Goal: Task Accomplishment & Management: Manage account settings

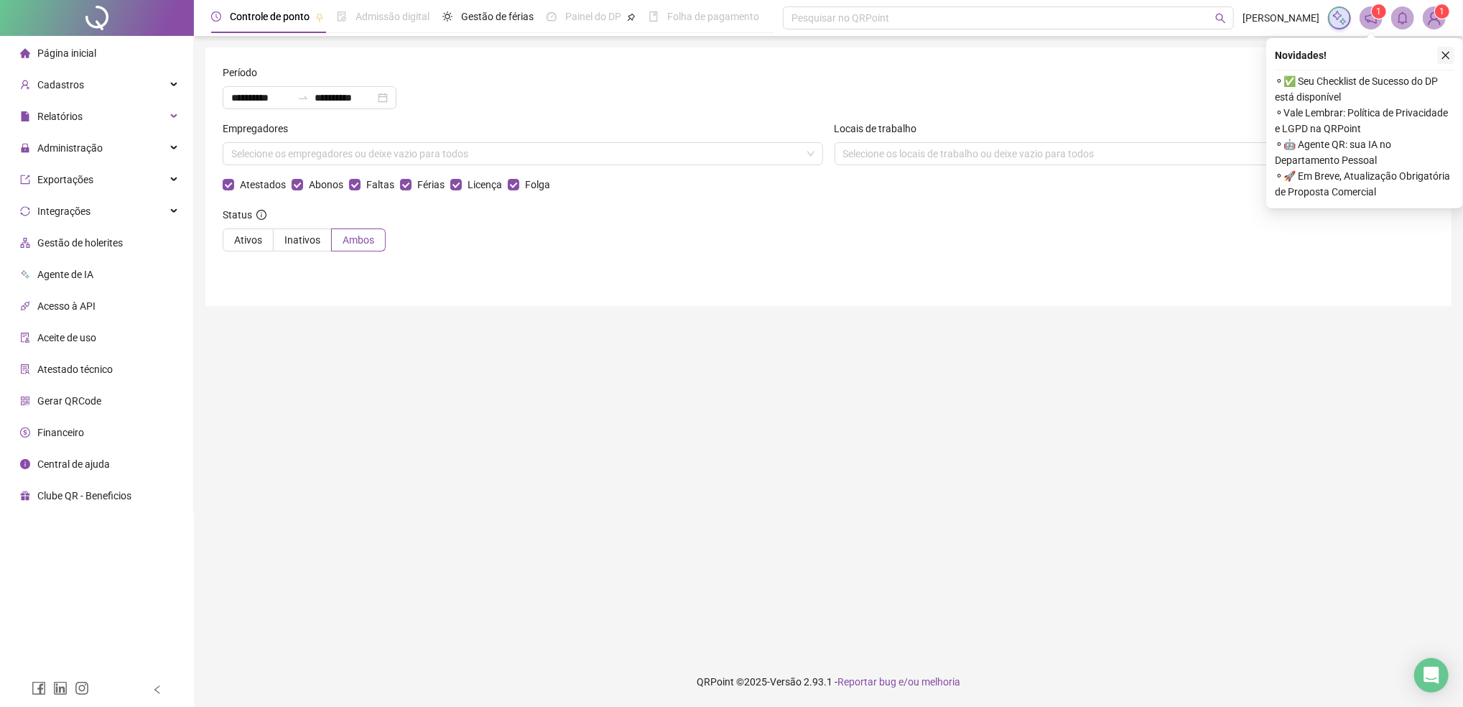
click at [1444, 55] on icon "close" at bounding box center [1446, 55] width 10 height 10
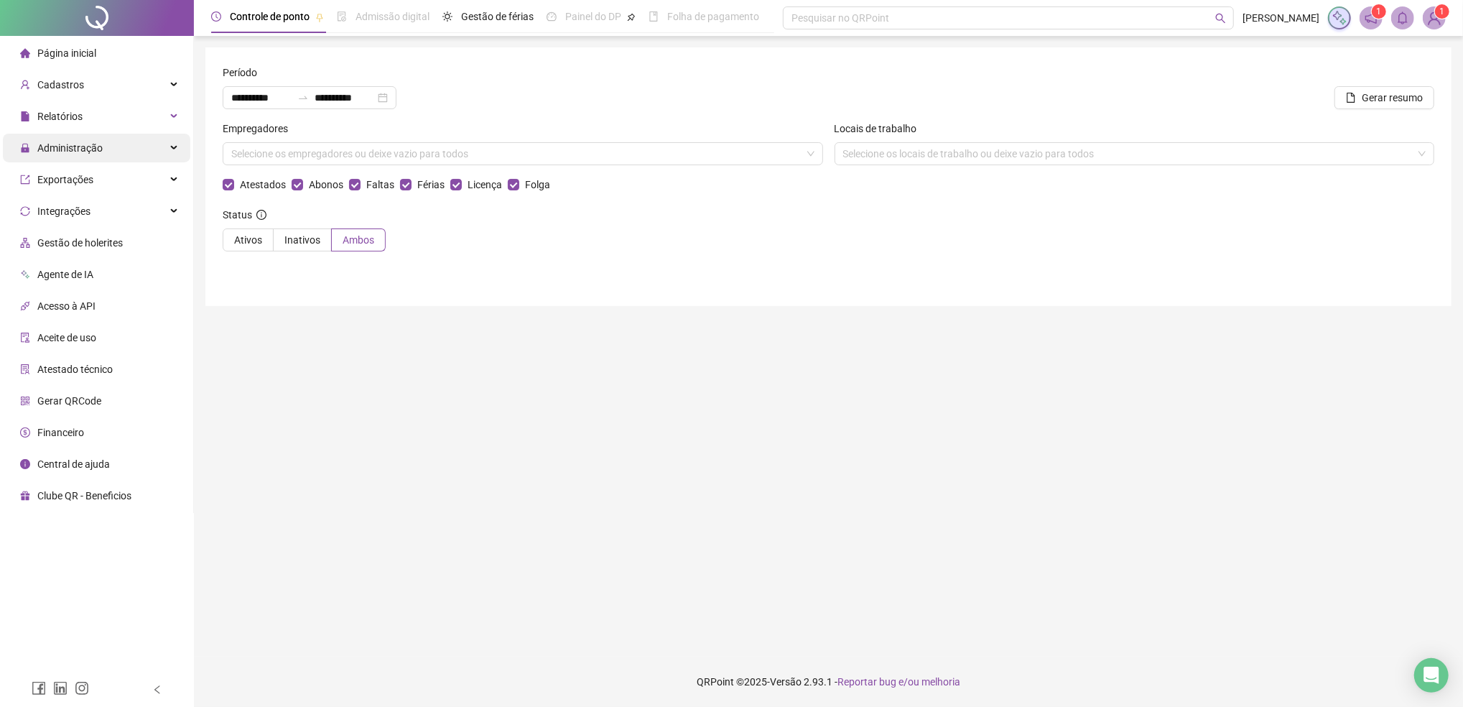
click at [85, 147] on span "Administração" at bounding box center [69, 147] width 65 height 11
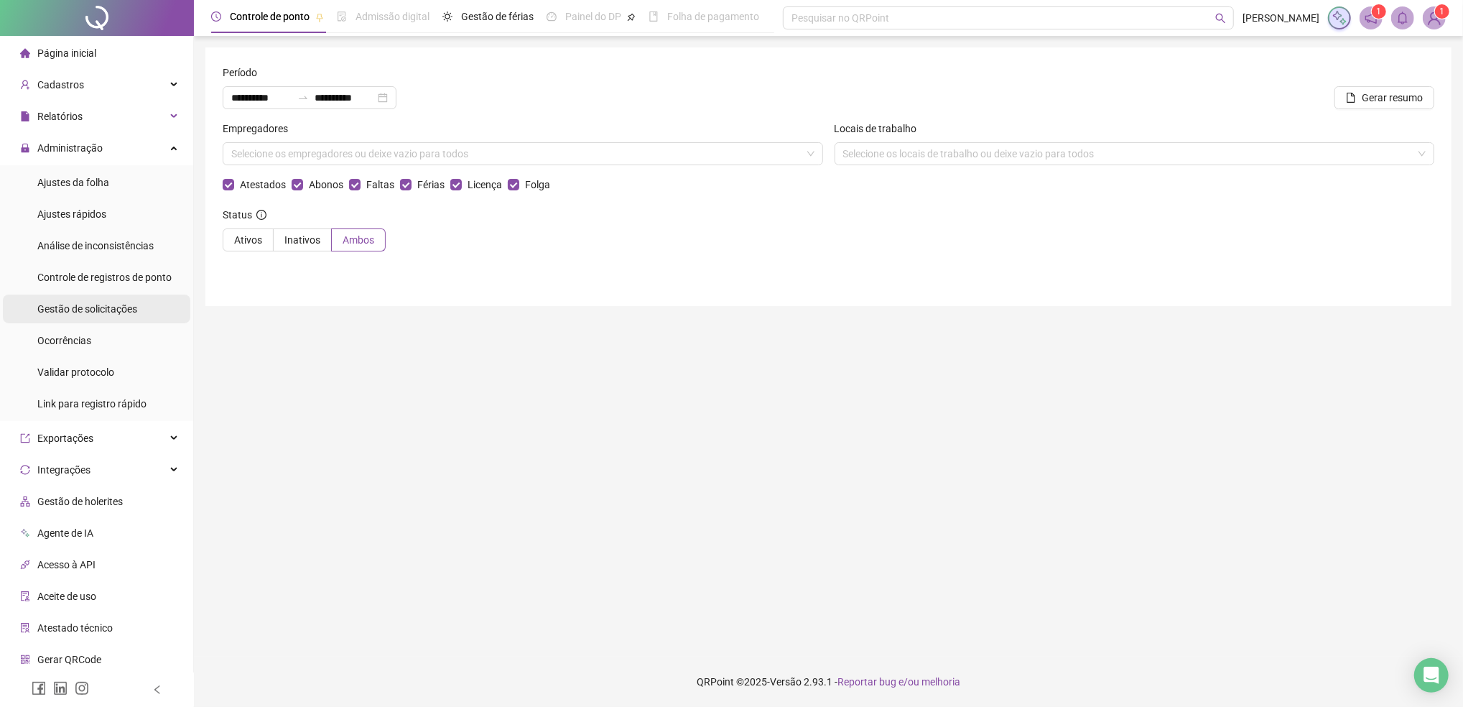
click at [95, 308] on span "Gestão de solicitações" at bounding box center [87, 308] width 100 height 11
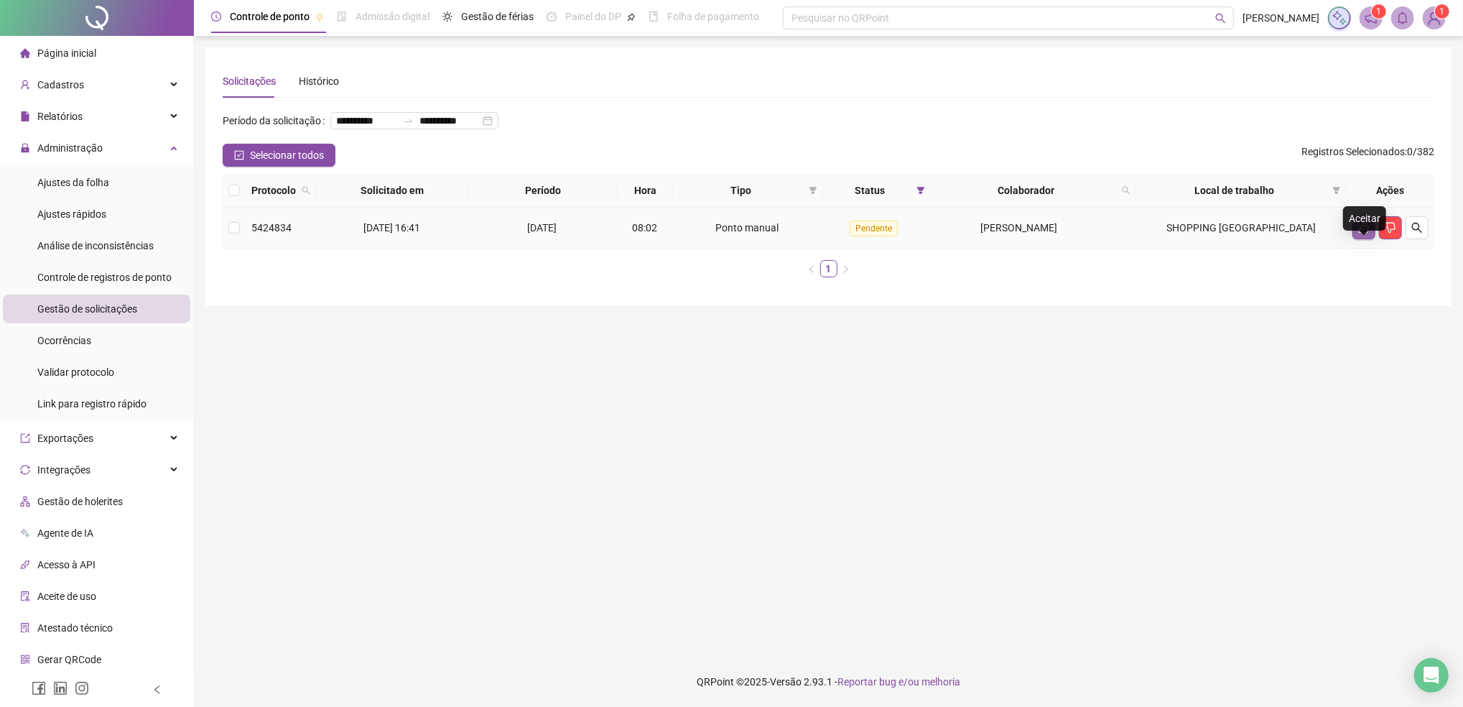
click at [1359, 233] on icon "like" at bounding box center [1364, 228] width 10 height 11
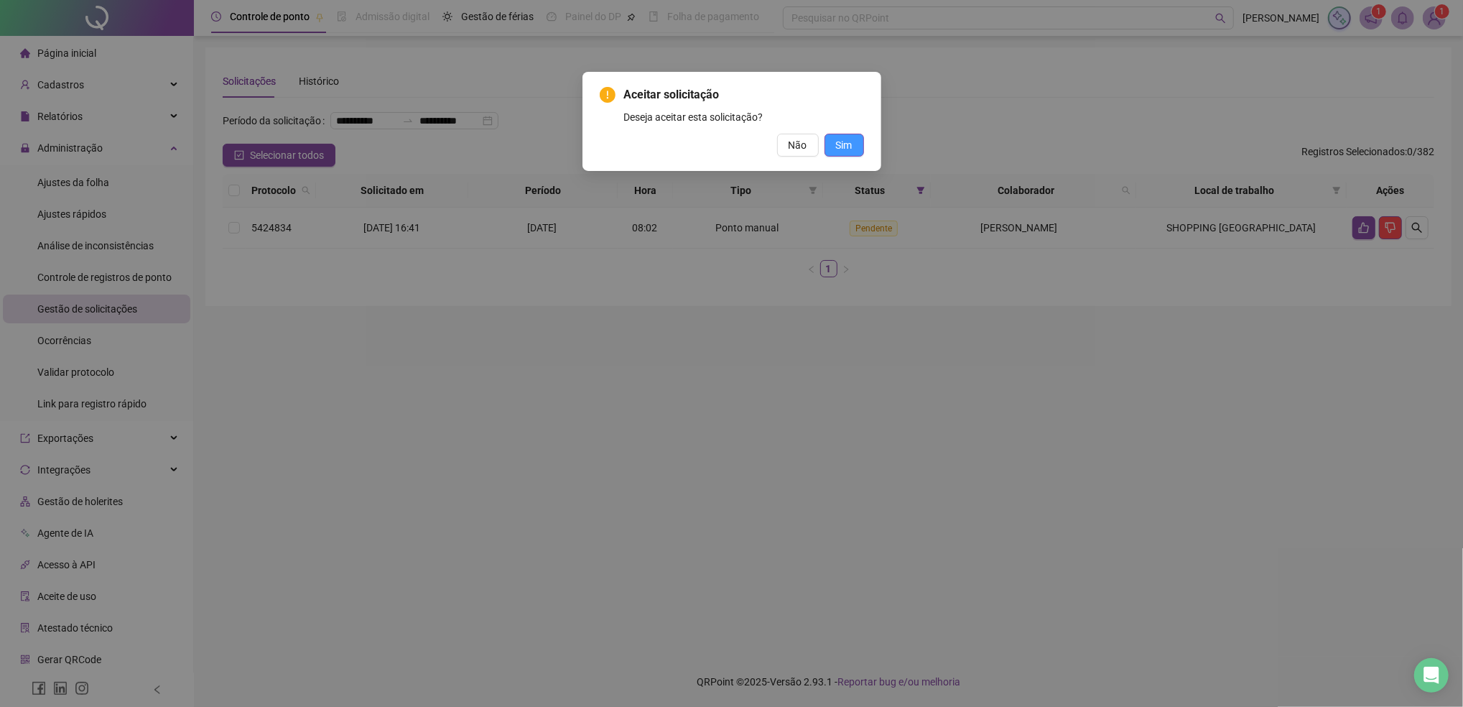
click at [847, 146] on span "Sim" at bounding box center [844, 145] width 17 height 16
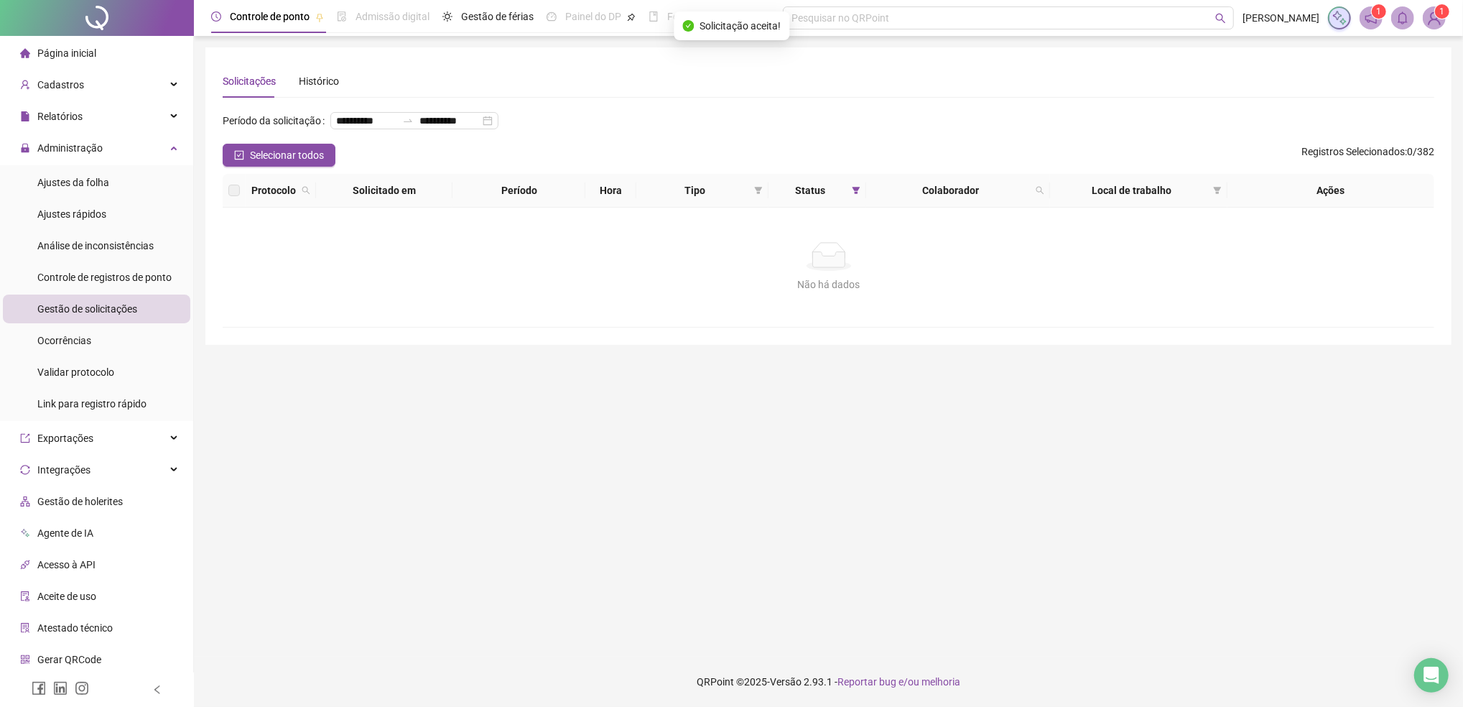
click at [934, 131] on div "**********" at bounding box center [829, 126] width 1212 height 34
click at [92, 145] on span "Administração" at bounding box center [69, 147] width 65 height 11
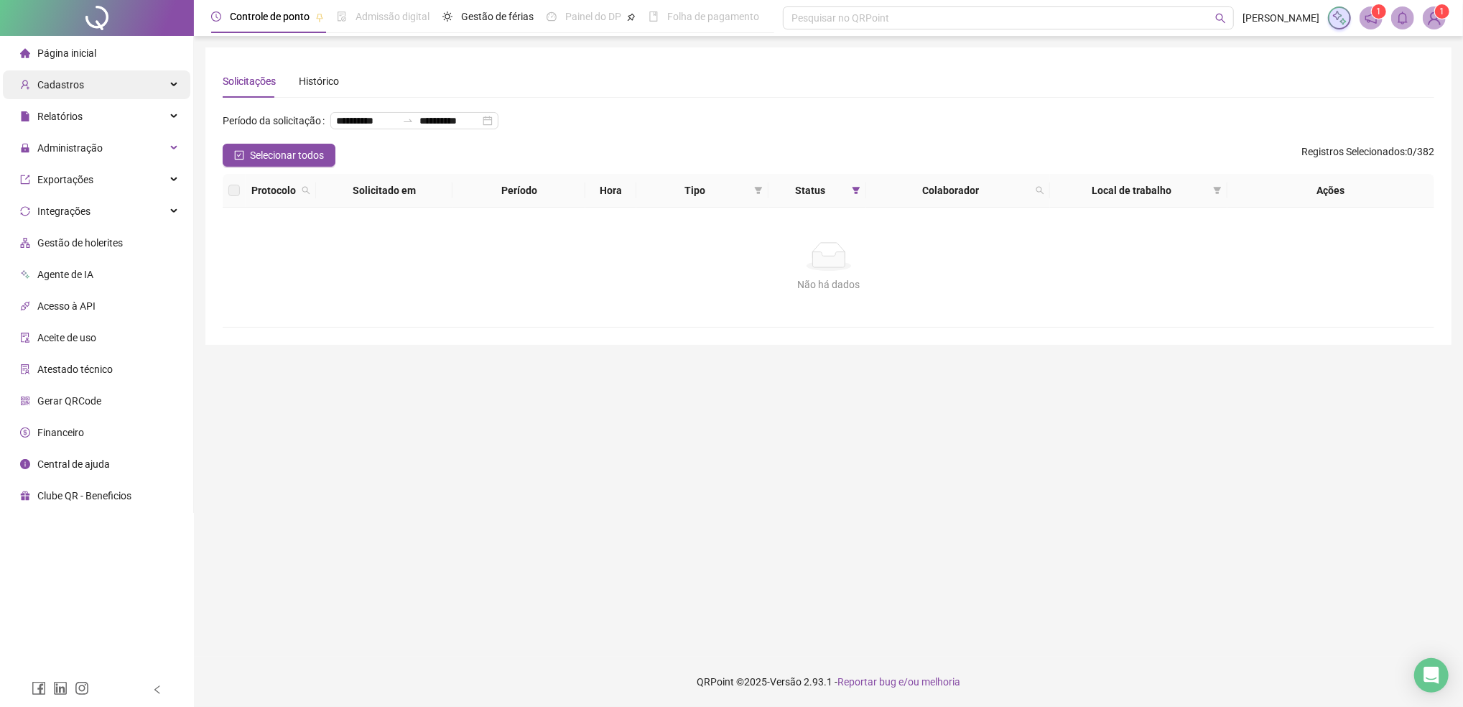
click at [74, 88] on span "Cadastros" at bounding box center [60, 84] width 47 height 11
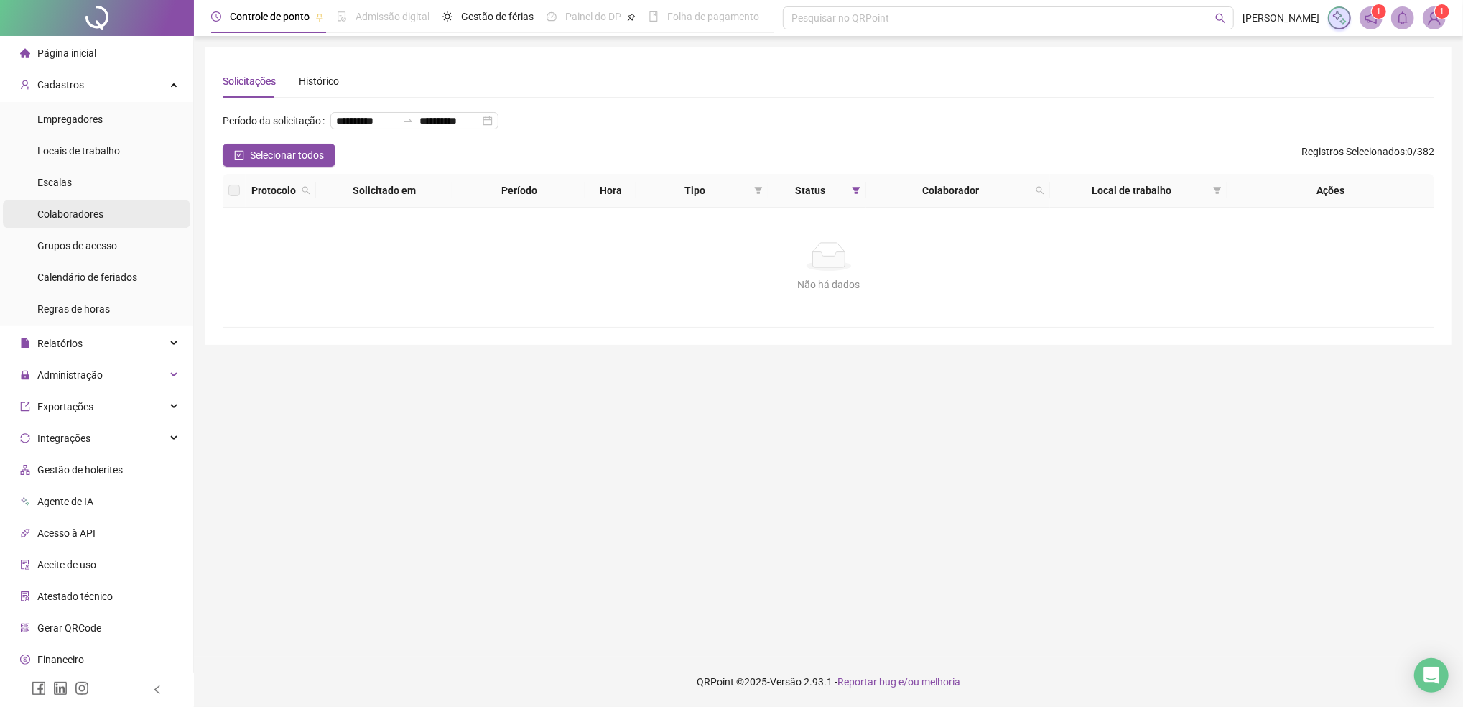
click at [78, 209] on span "Colaboradores" at bounding box center [70, 213] width 66 height 11
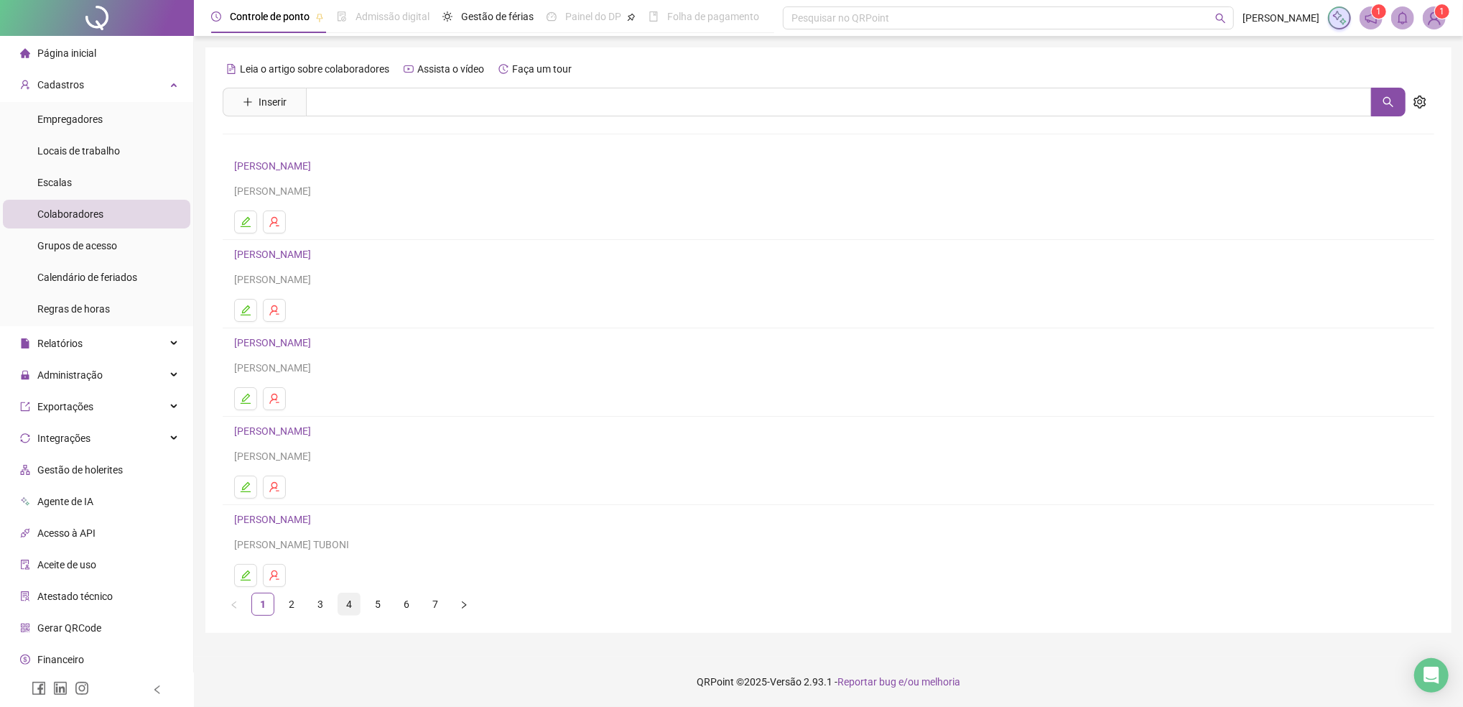
click at [351, 605] on link "4" at bounding box center [349, 604] width 22 height 22
click at [381, 610] on link "5" at bounding box center [378, 604] width 22 height 22
click at [290, 346] on link "[PERSON_NAME]" at bounding box center [274, 342] width 81 height 11
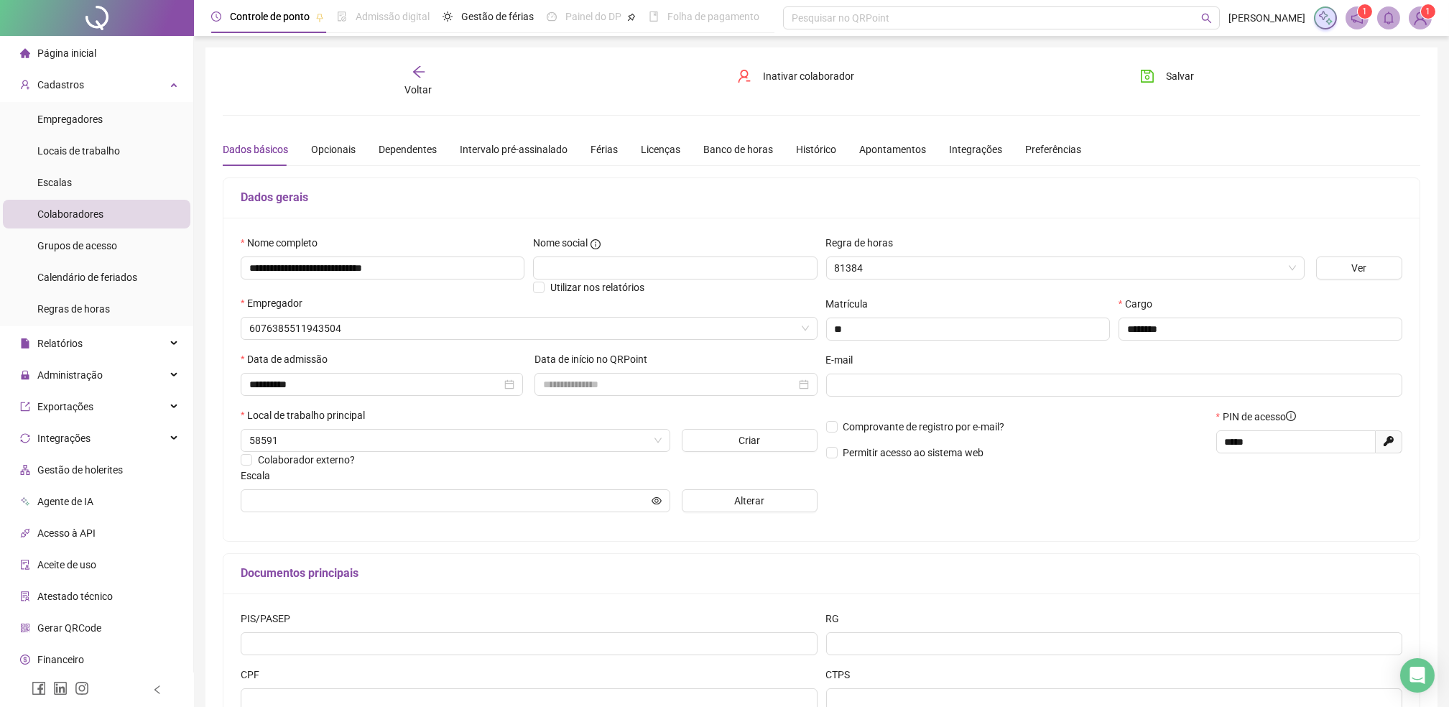
type input "******"
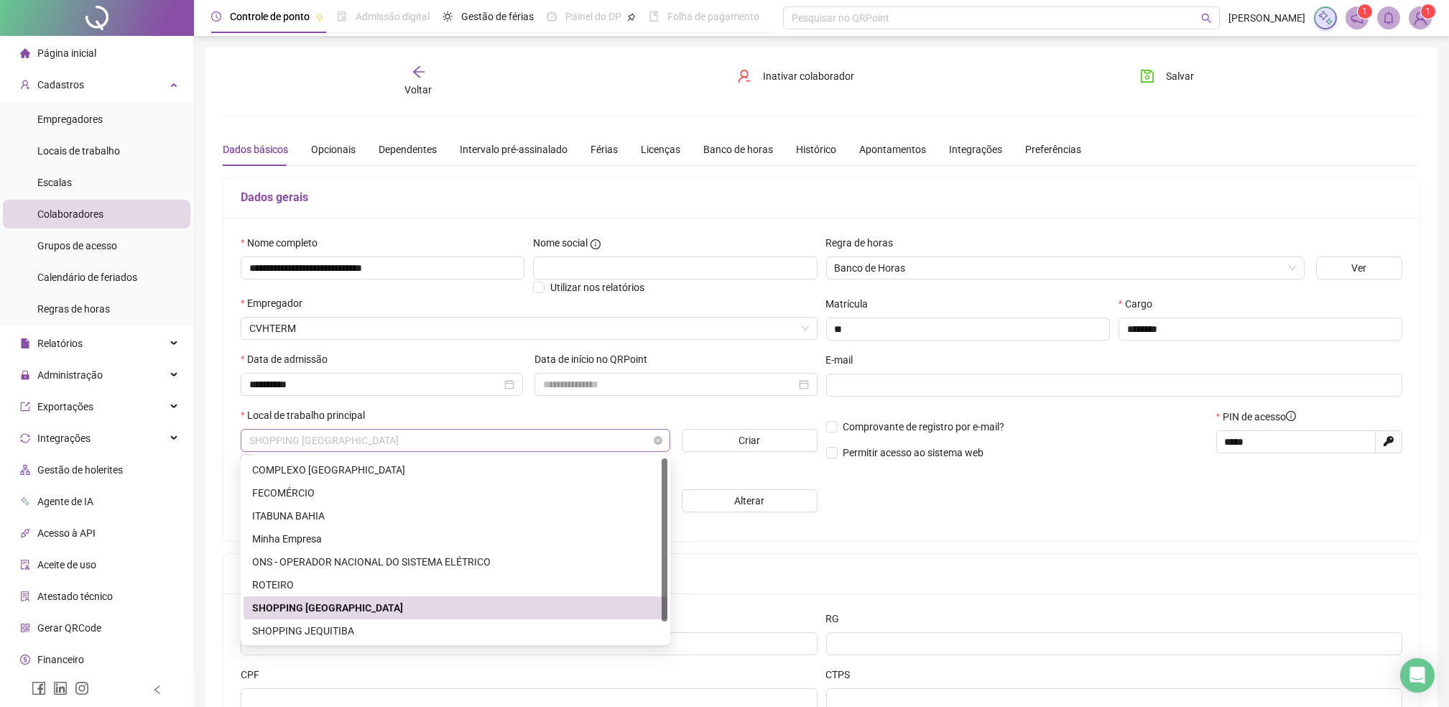
drag, startPoint x: 347, startPoint y: 443, endPoint x: 326, endPoint y: 443, distance: 20.8
click at [326, 443] on span "SHOPPING [GEOGRAPHIC_DATA]" at bounding box center [455, 441] width 412 height 22
click at [282, 583] on div "ROTEIRO" at bounding box center [455, 585] width 407 height 16
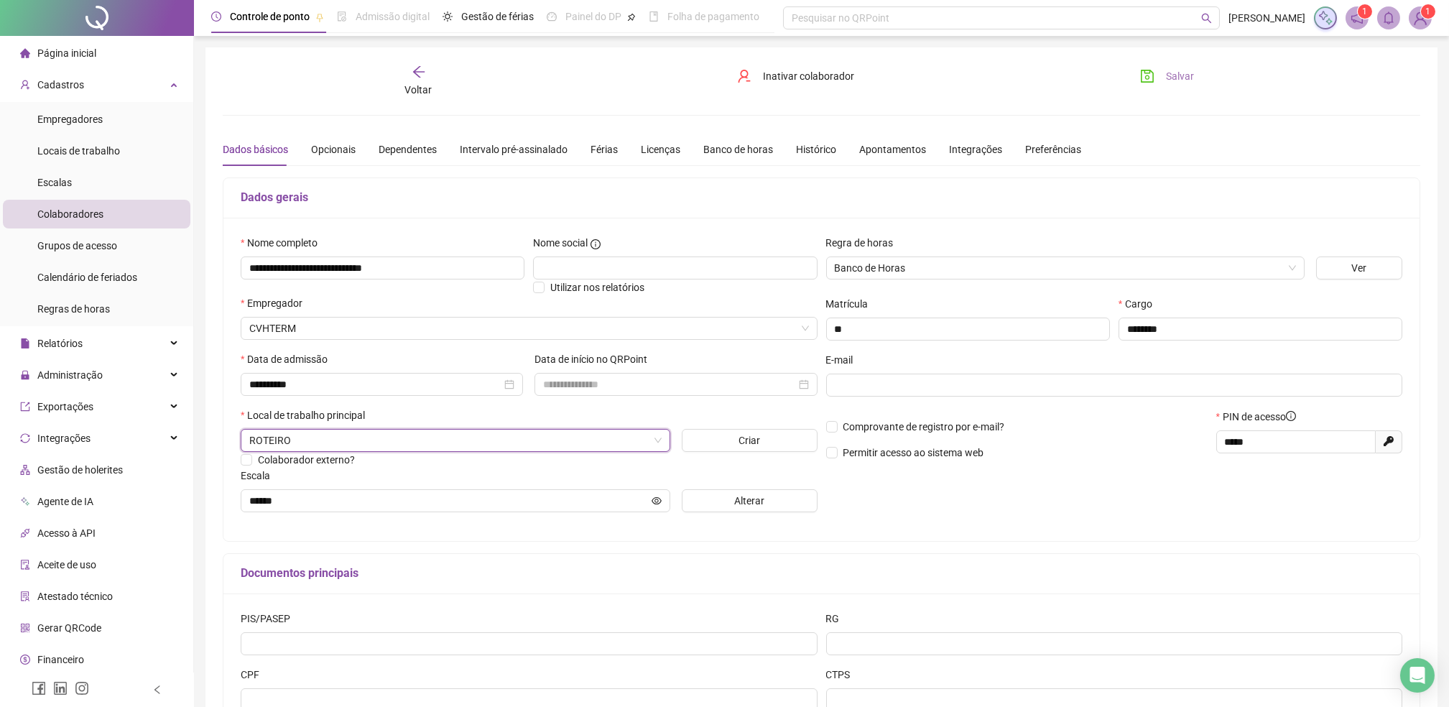
click at [1179, 72] on span "Salvar" at bounding box center [1180, 76] width 28 height 16
click at [1179, 76] on span "Salvar" at bounding box center [1180, 76] width 28 height 16
click at [64, 117] on span "Empregadores" at bounding box center [69, 118] width 65 height 11
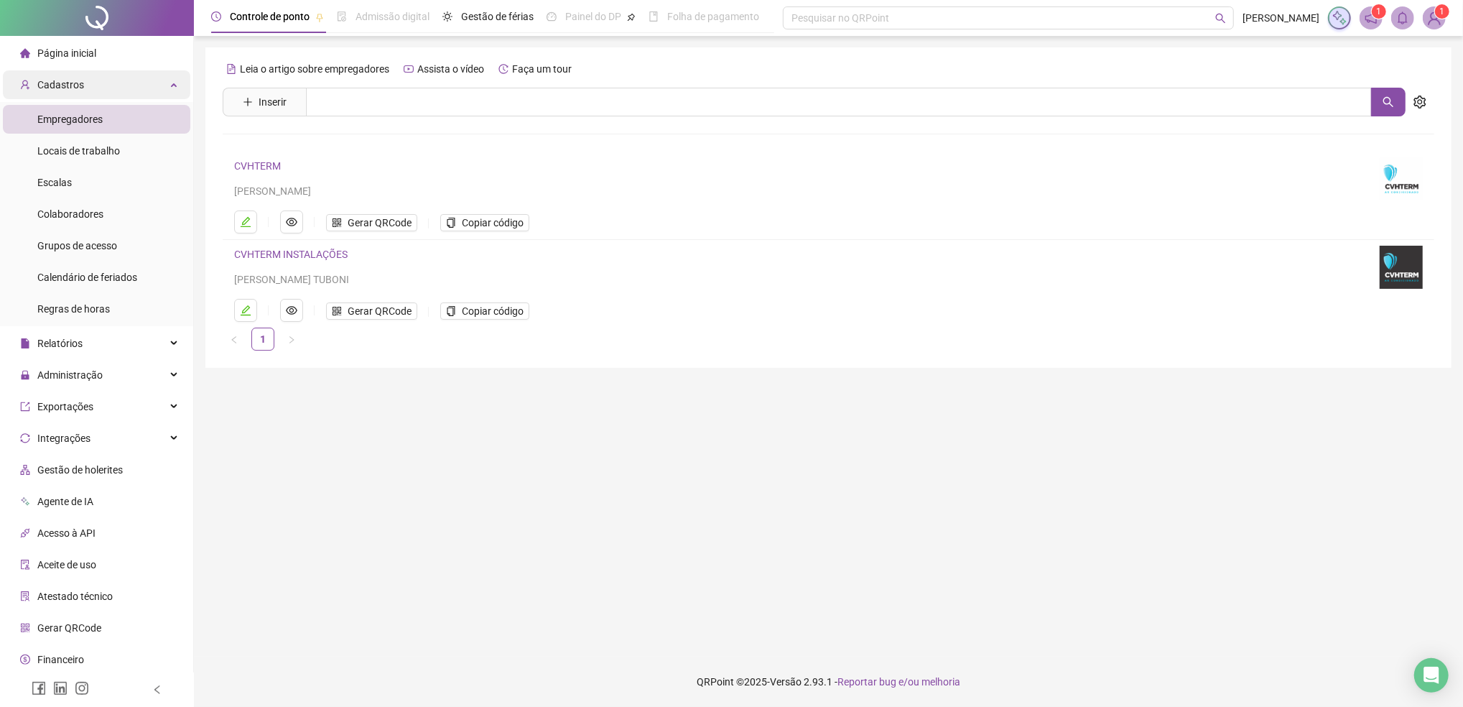
click at [72, 84] on span "Cadastros" at bounding box center [60, 84] width 47 height 11
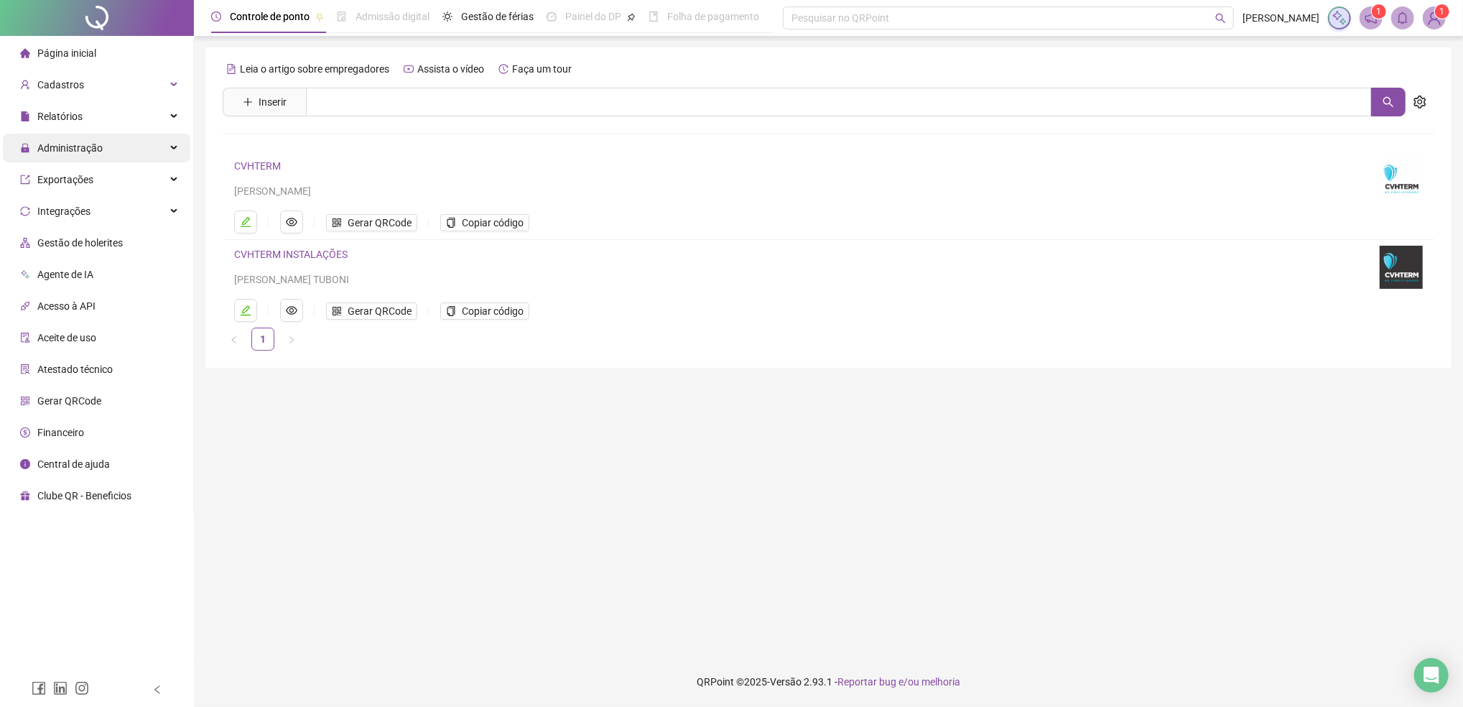
click at [65, 152] on span "Administração" at bounding box center [69, 147] width 65 height 11
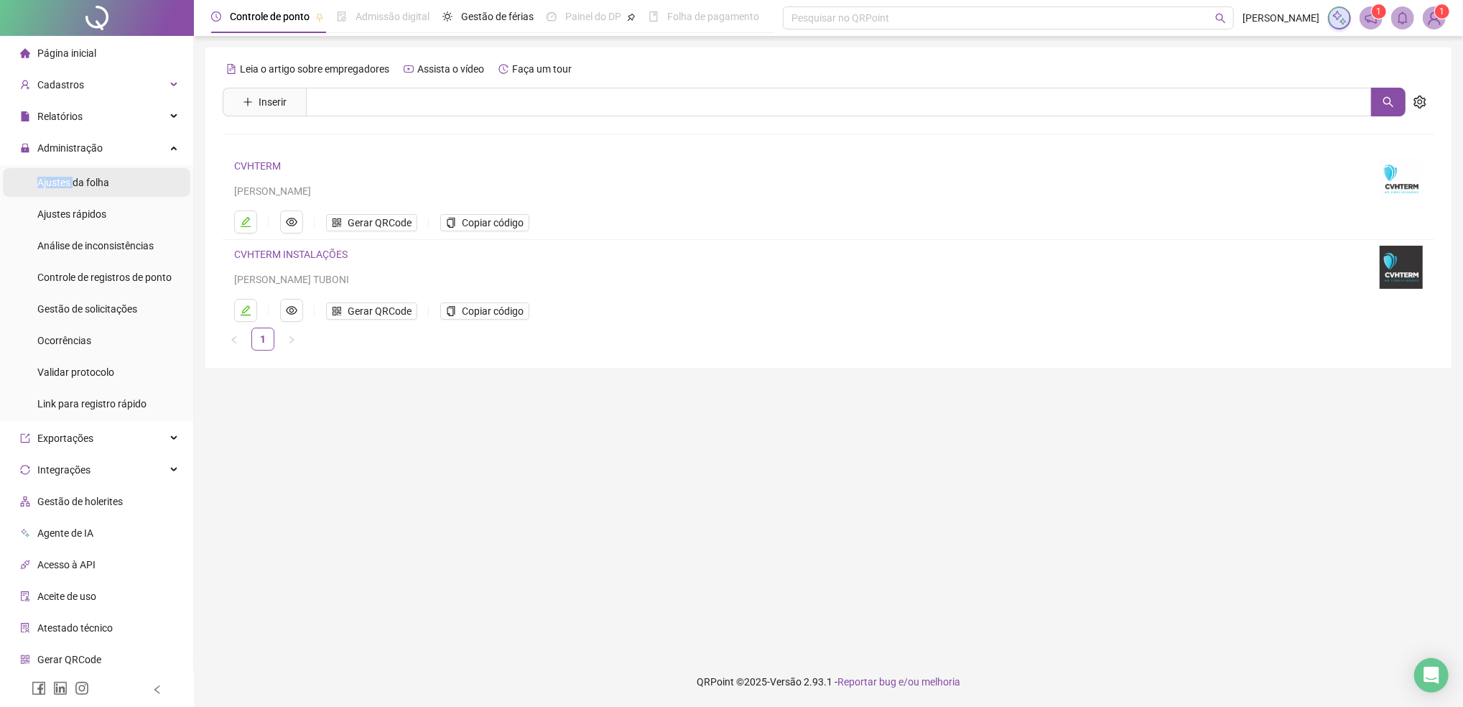
click at [72, 177] on div "Ajustes da folha" at bounding box center [73, 182] width 72 height 29
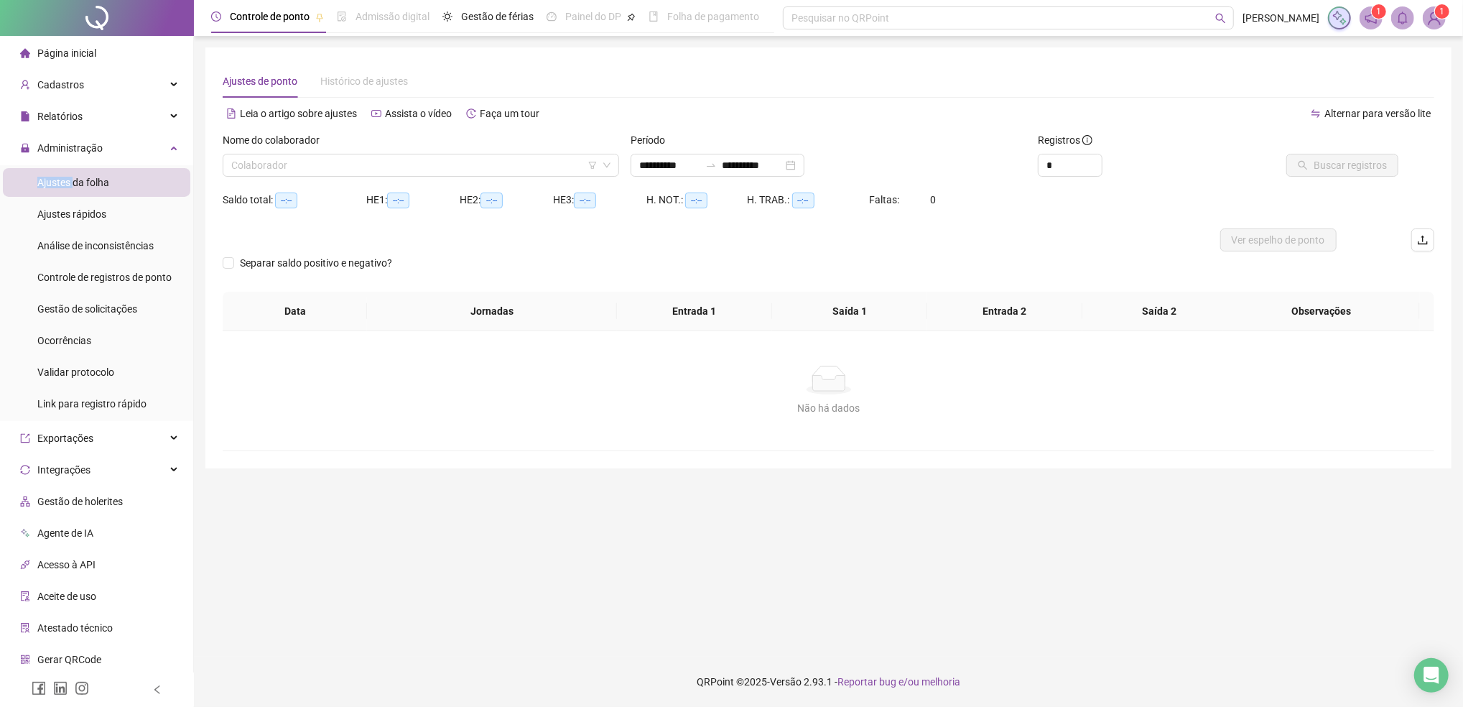
type input "**********"
drag, startPoint x: 72, startPoint y: 177, endPoint x: 100, endPoint y: 185, distance: 29.3
click at [100, 185] on span "Ajustes da folha" at bounding box center [73, 182] width 72 height 11
drag, startPoint x: 100, startPoint y: 185, endPoint x: 89, endPoint y: 185, distance: 10.8
click at [89, 185] on span "Ajustes da folha" at bounding box center [73, 182] width 72 height 11
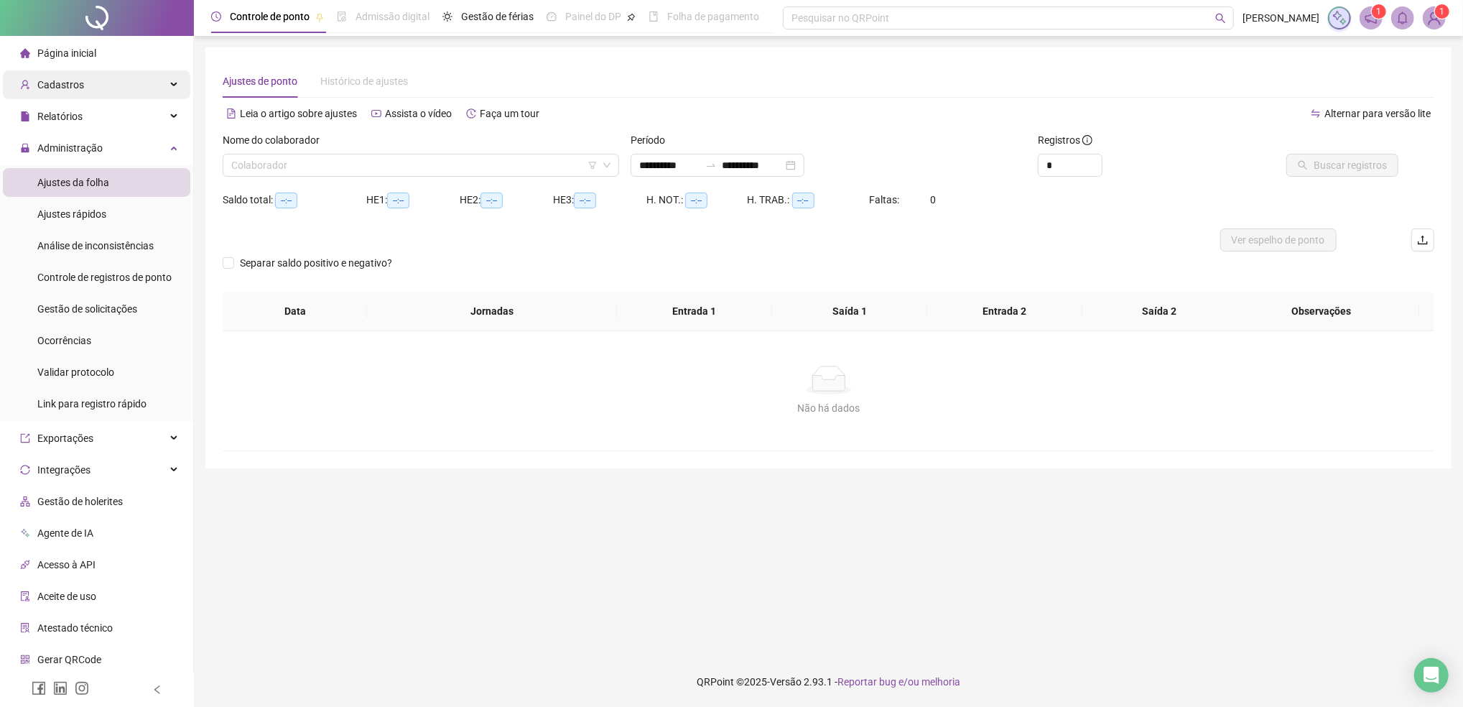
click at [85, 86] on div "Cadastros" at bounding box center [96, 84] width 187 height 29
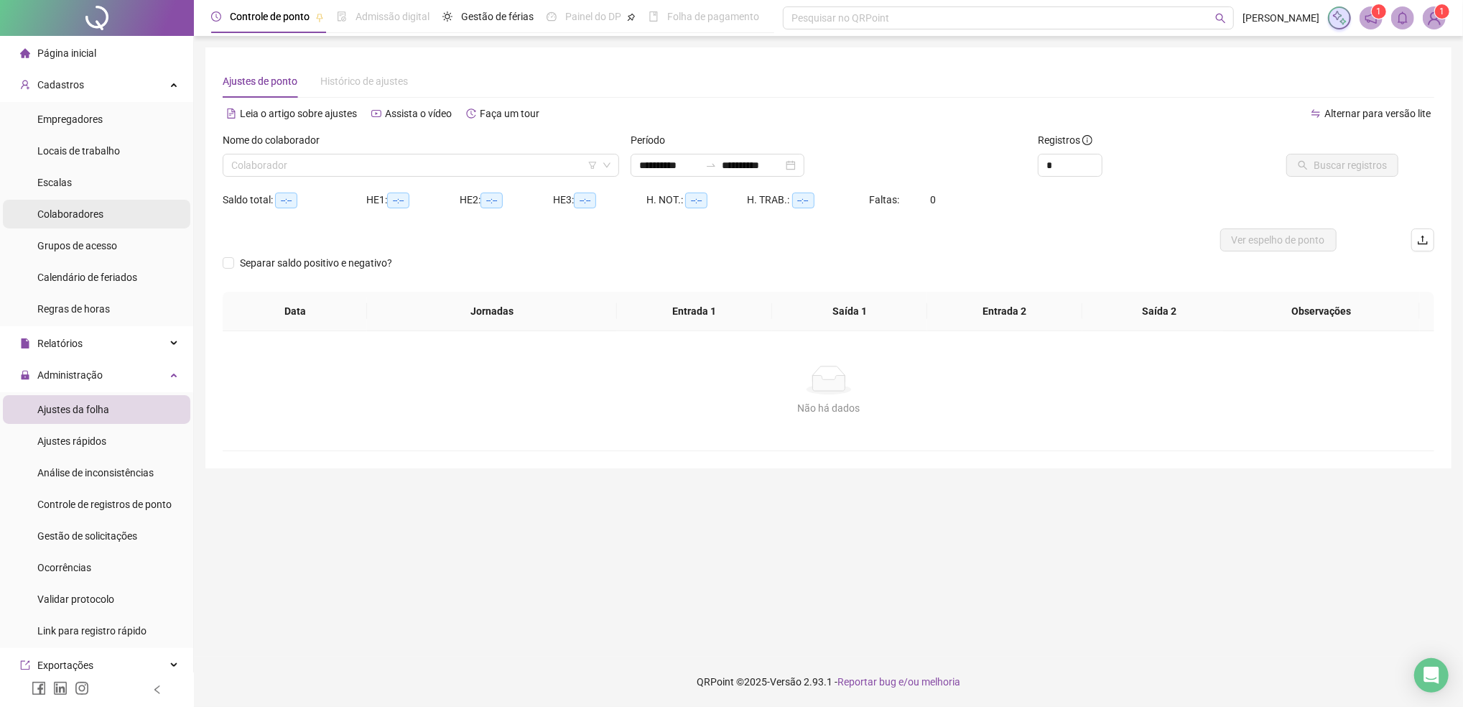
click at [78, 216] on span "Colaboradores" at bounding box center [70, 213] width 66 height 11
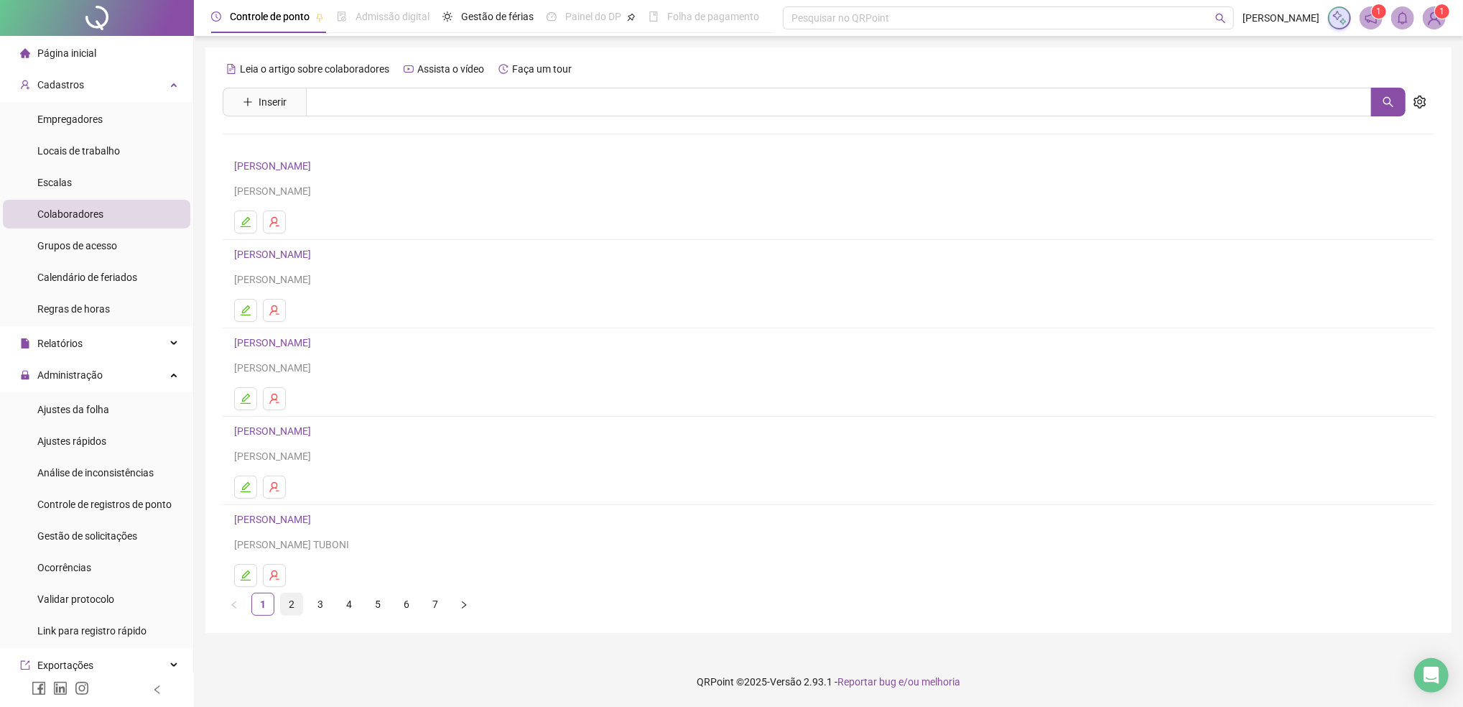
click at [286, 607] on link "2" at bounding box center [292, 604] width 22 height 22
click at [323, 167] on link "[PERSON_NAME] DE JESUS" at bounding box center [297, 165] width 127 height 11
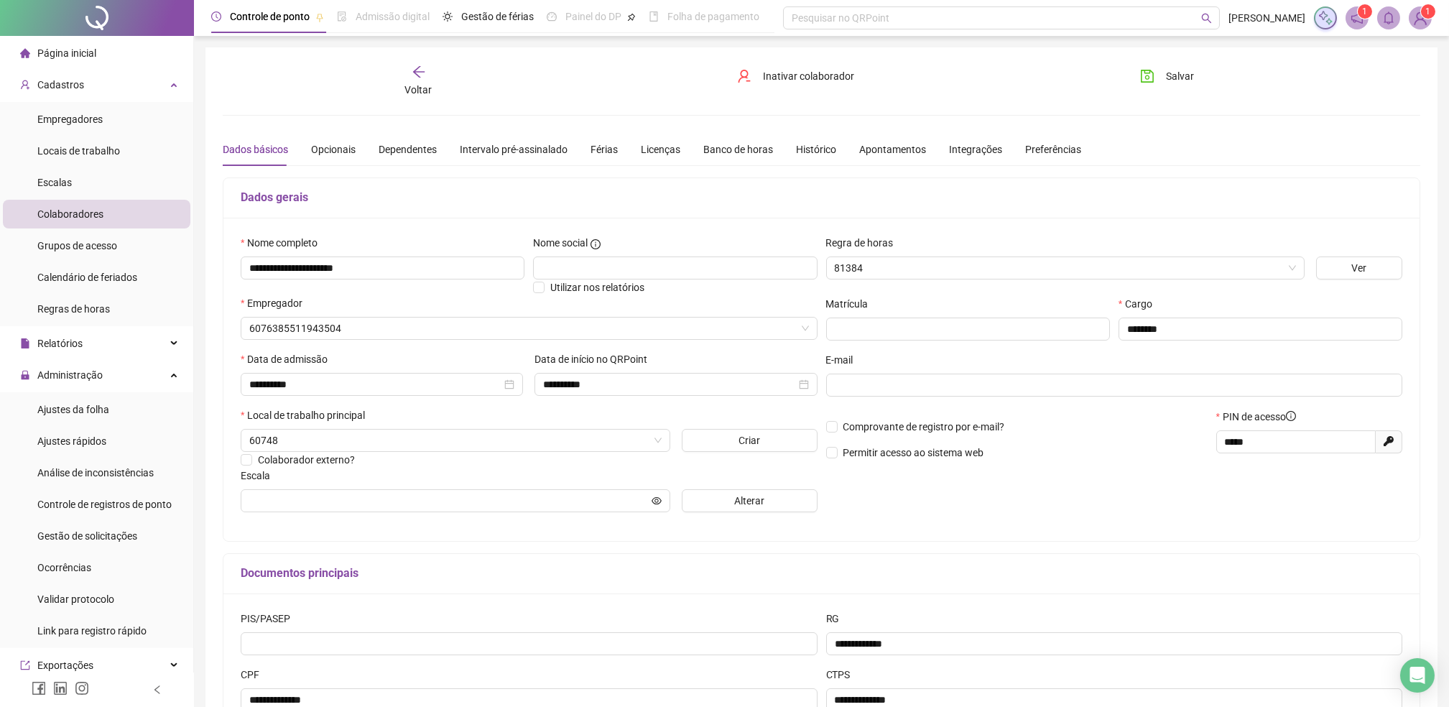
type input "******"
click at [311, 440] on span "ROTEIRO" at bounding box center [455, 441] width 412 height 22
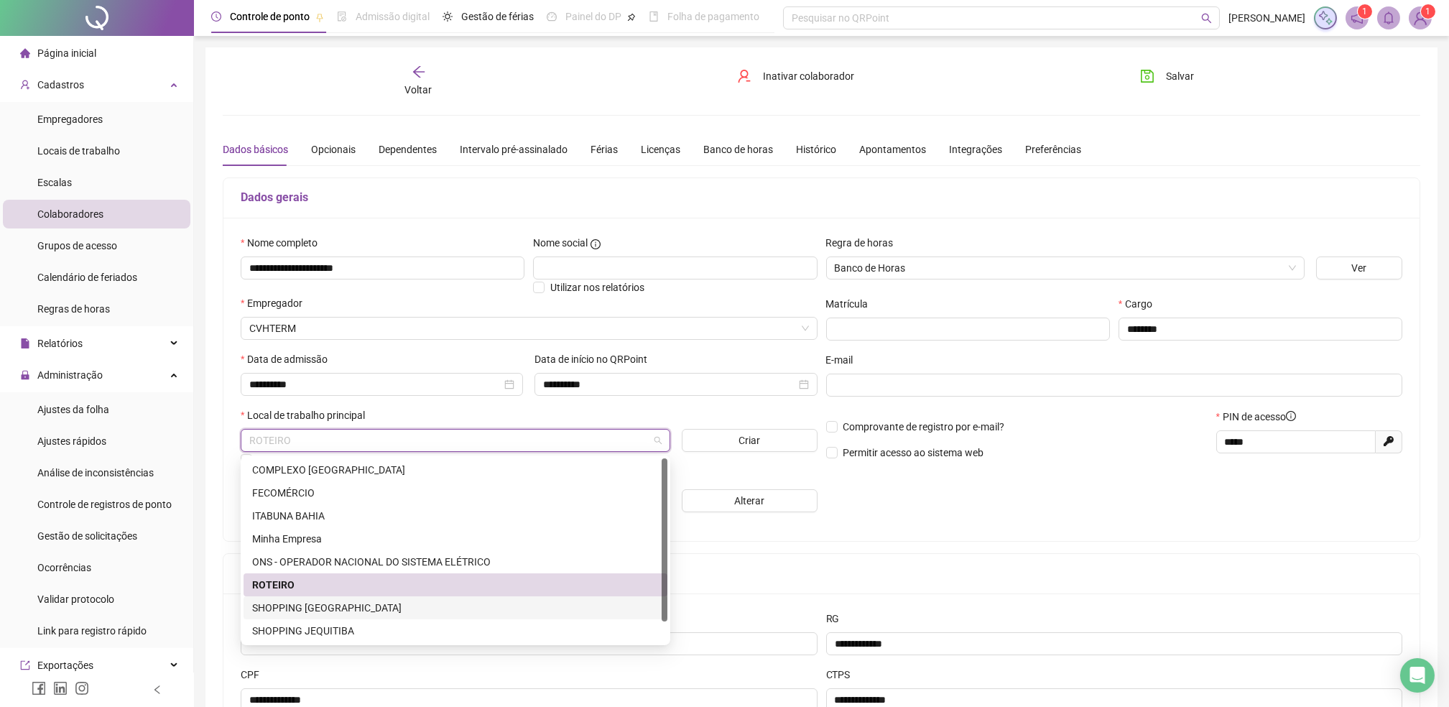
click at [305, 604] on div "SHOPPING [GEOGRAPHIC_DATA]" at bounding box center [455, 608] width 407 height 16
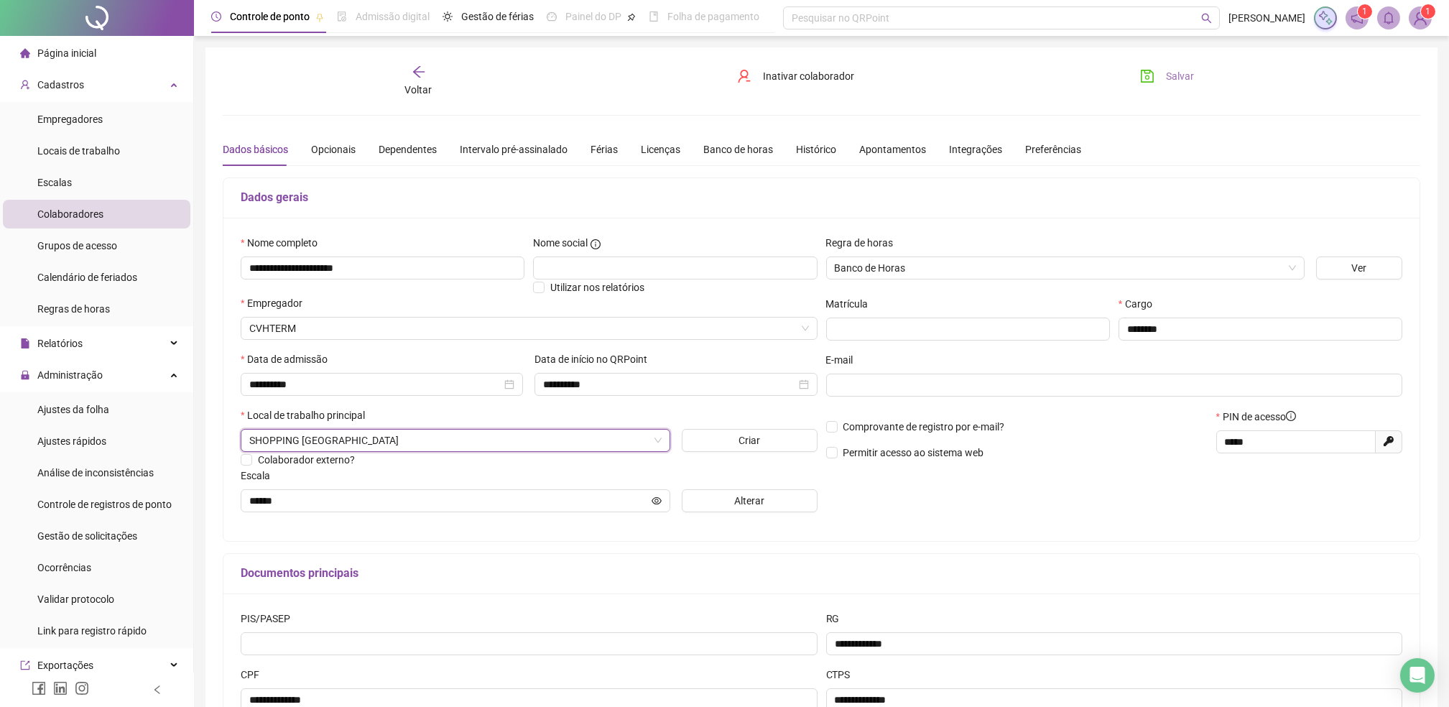
click at [1169, 73] on span "Salvar" at bounding box center [1180, 76] width 28 height 16
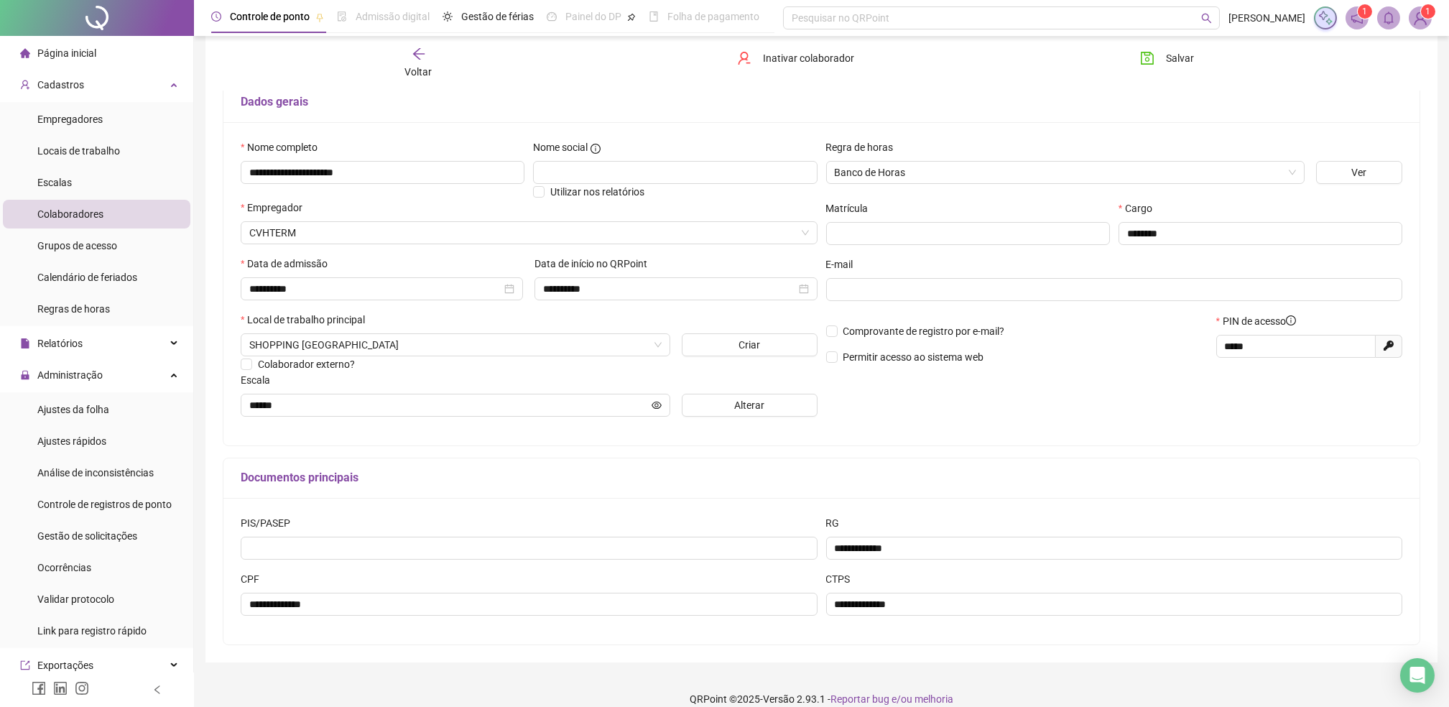
scroll to position [113, 0]
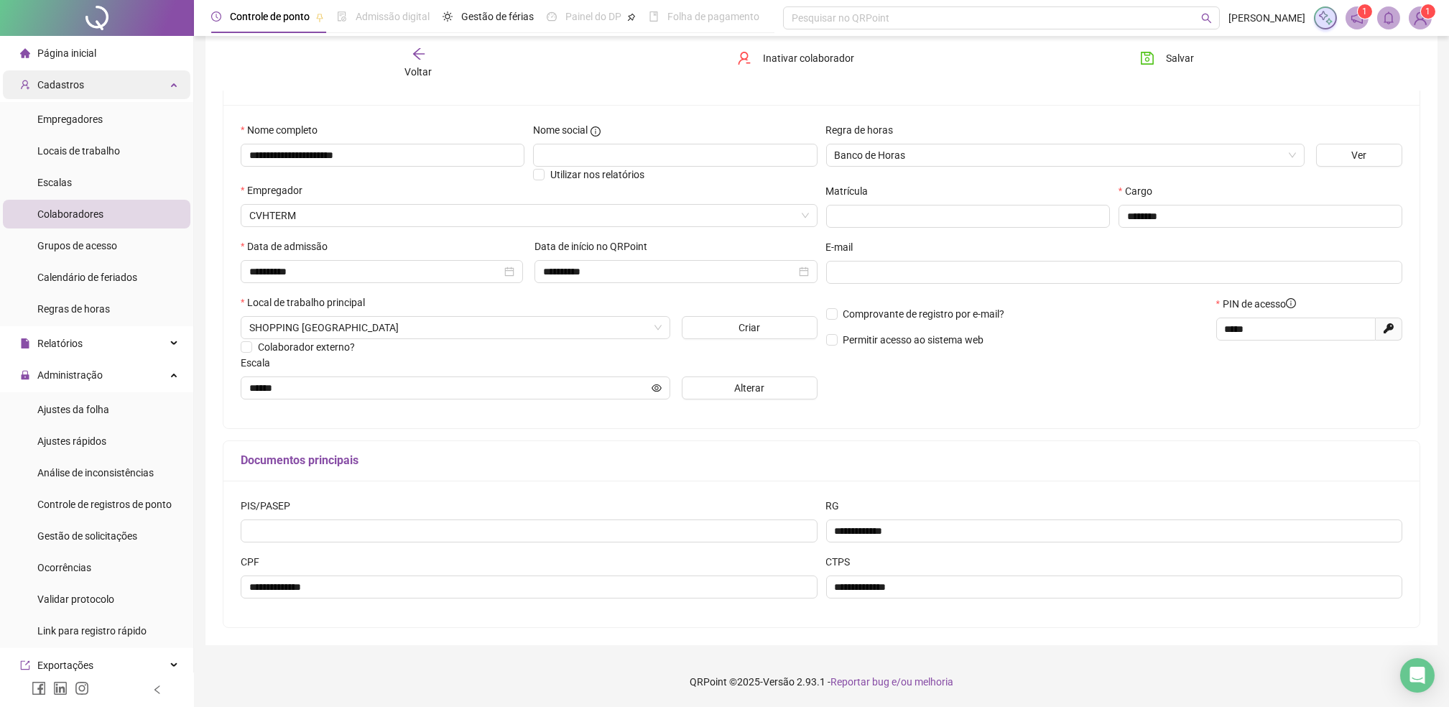
click at [65, 72] on span "Cadastros" at bounding box center [52, 84] width 64 height 29
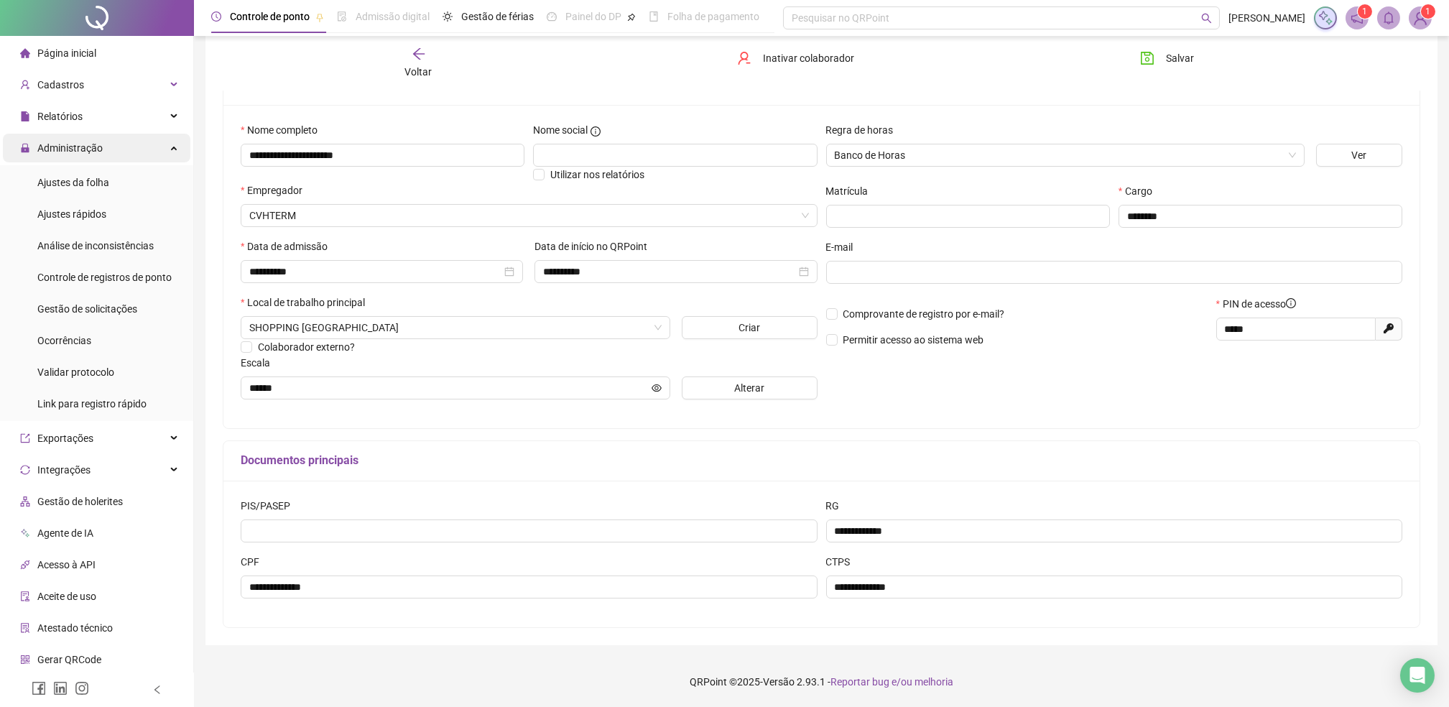
click at [57, 147] on span "Administração" at bounding box center [69, 147] width 65 height 11
